Goal: Transaction & Acquisition: Purchase product/service

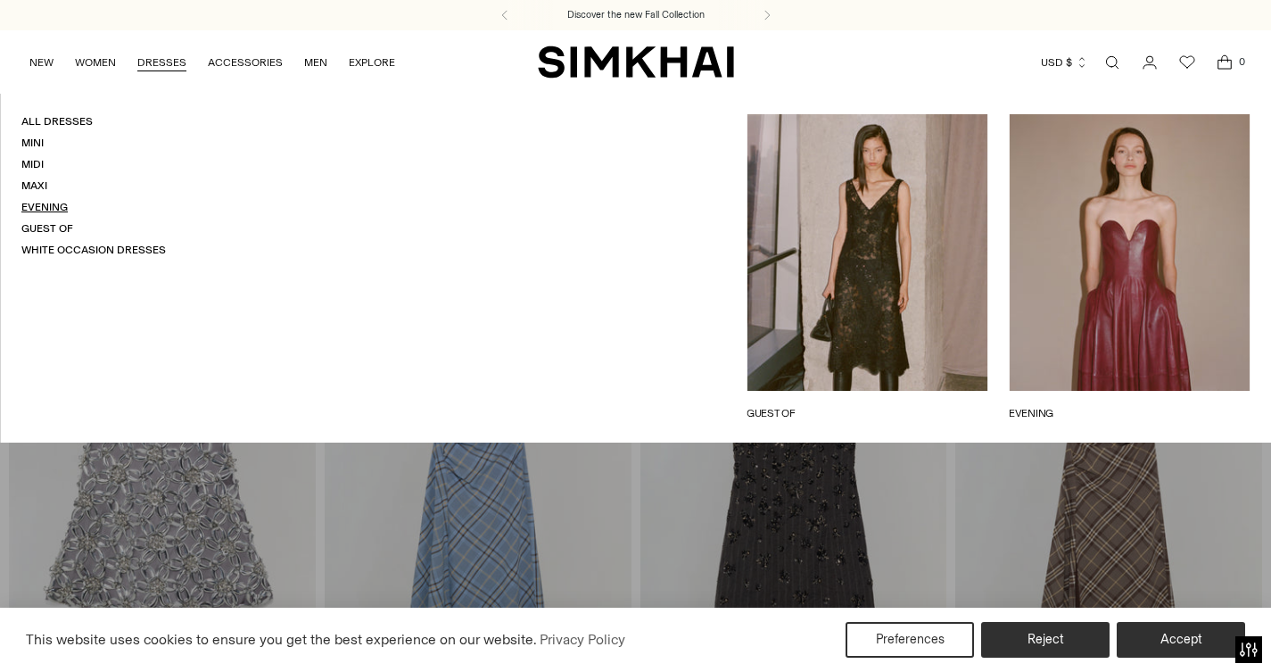
click at [41, 201] on link "Evening" at bounding box center [44, 207] width 46 height 12
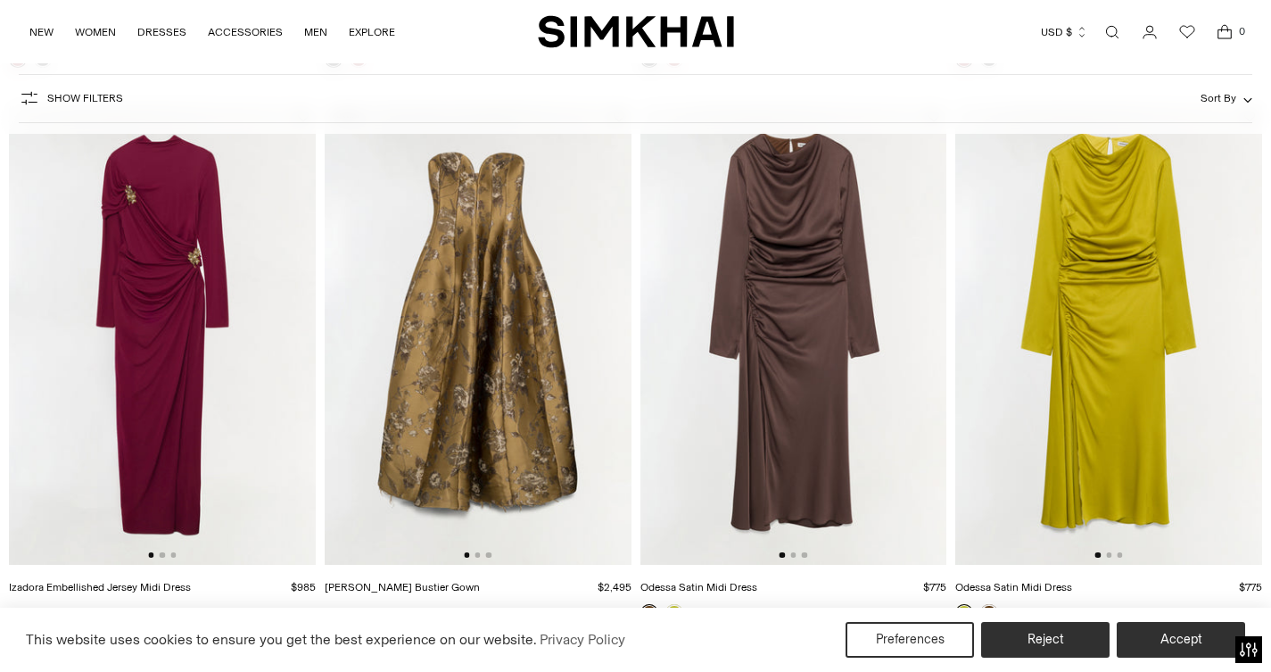
scroll to position [695, 0]
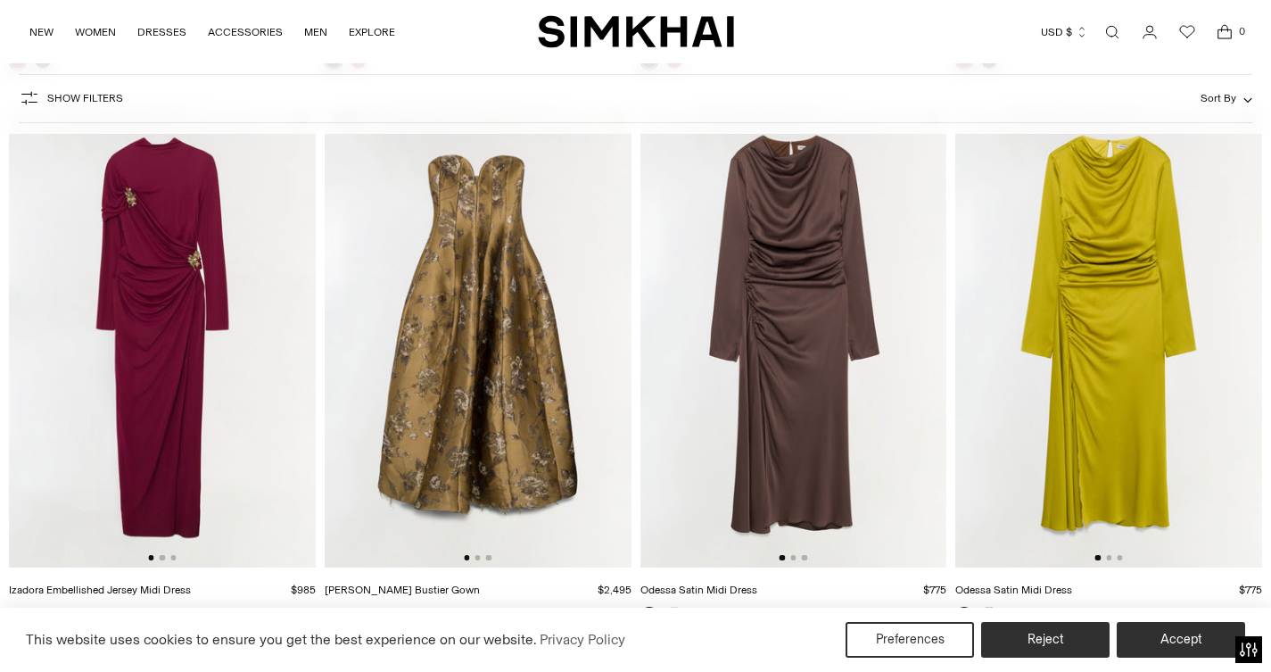
click at [164, 555] on img at bounding box center [162, 337] width 307 height 460
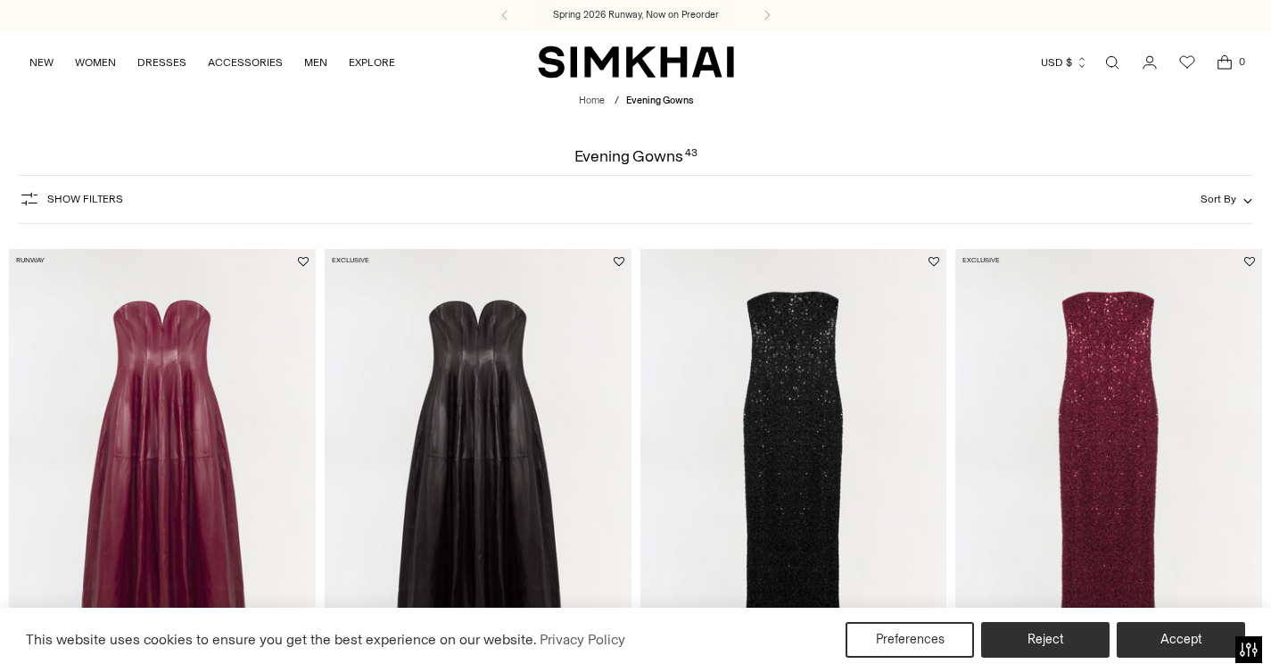
scroll to position [0, 0]
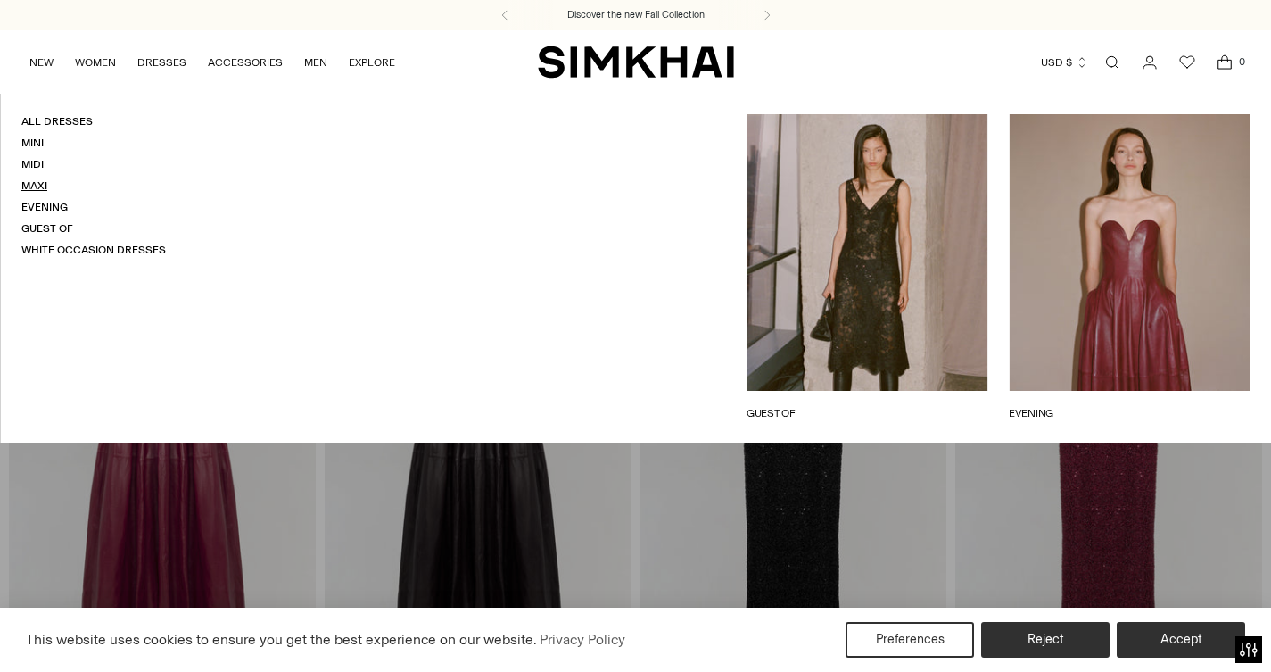
click at [42, 179] on link "Maxi" at bounding box center [34, 185] width 26 height 12
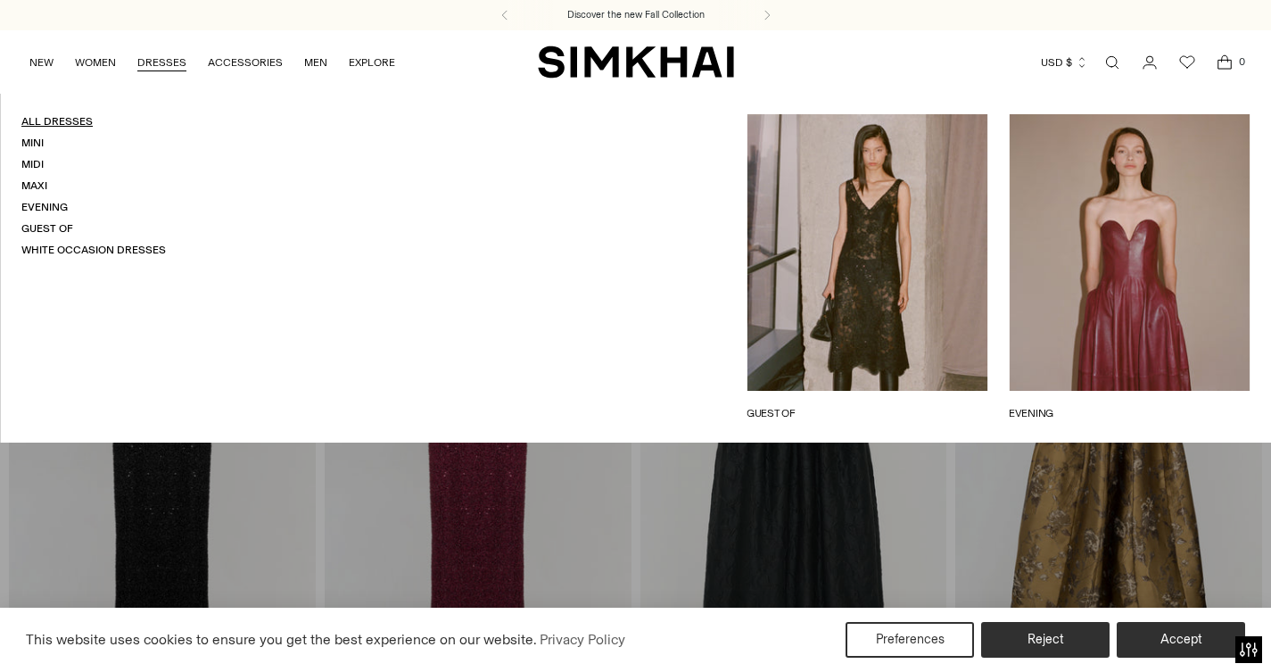
click at [63, 123] on link "All Dresses" at bounding box center [56, 121] width 71 height 12
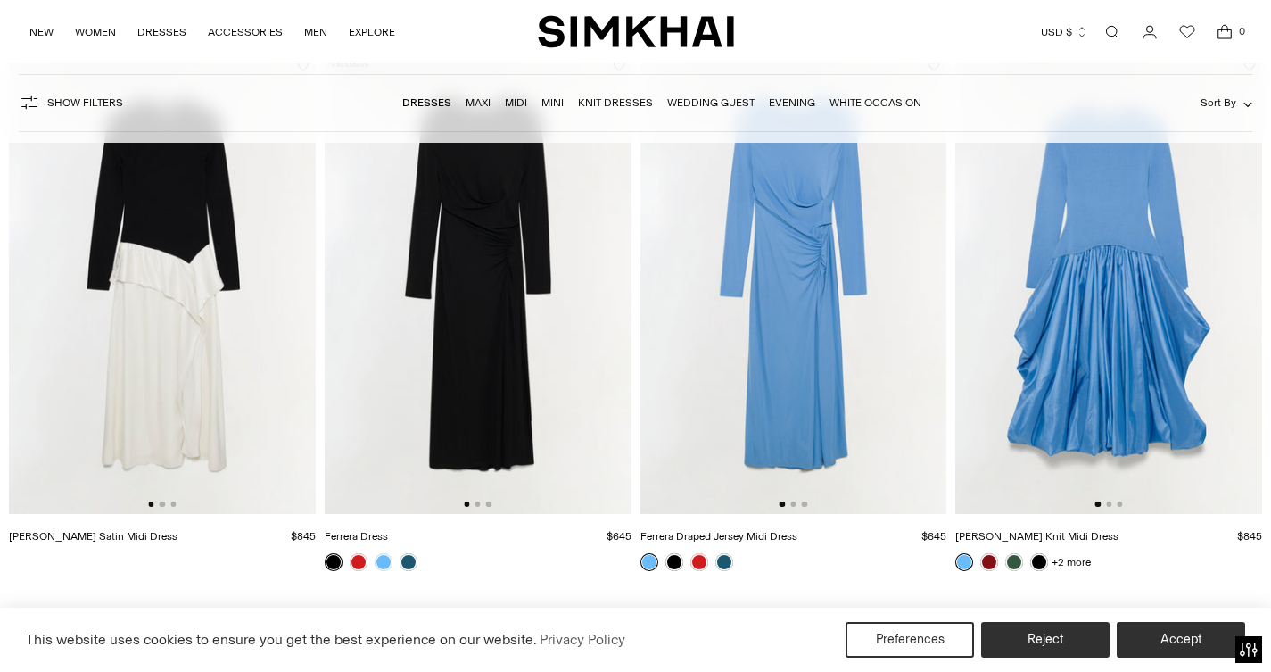
scroll to position [2422, 0]
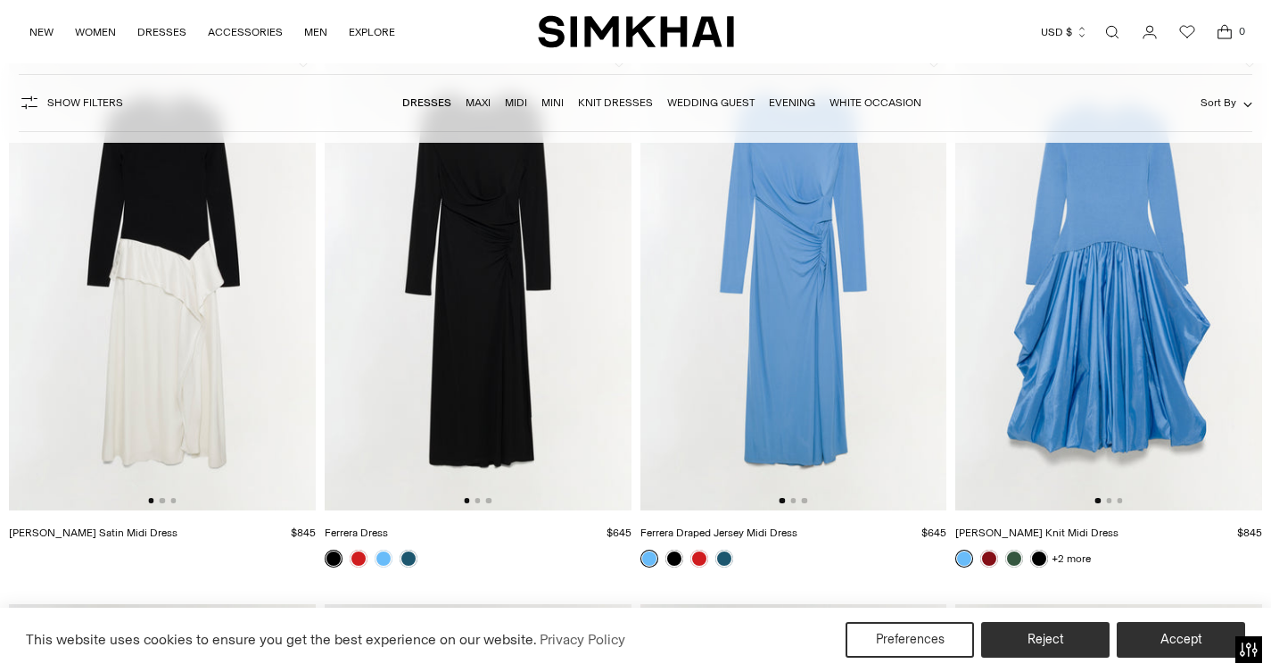
click at [1108, 202] on img at bounding box center [1108, 280] width 307 height 460
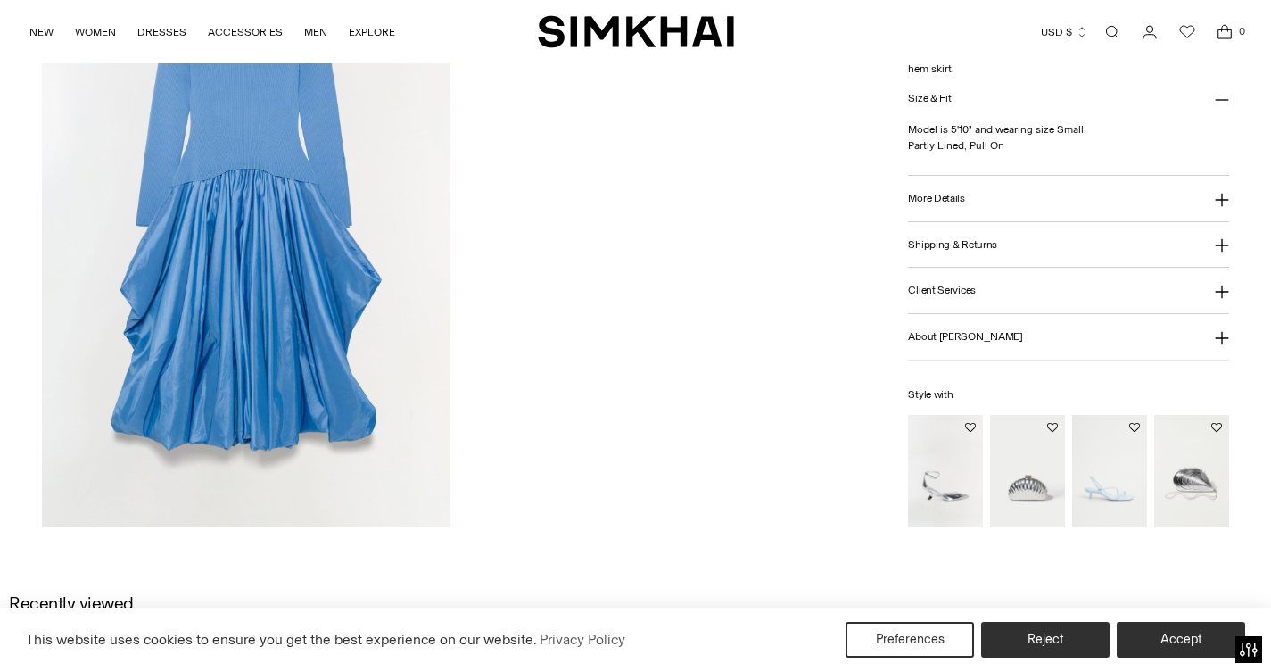
scroll to position [2079, 0]
